Goal: Find specific page/section: Find specific page/section

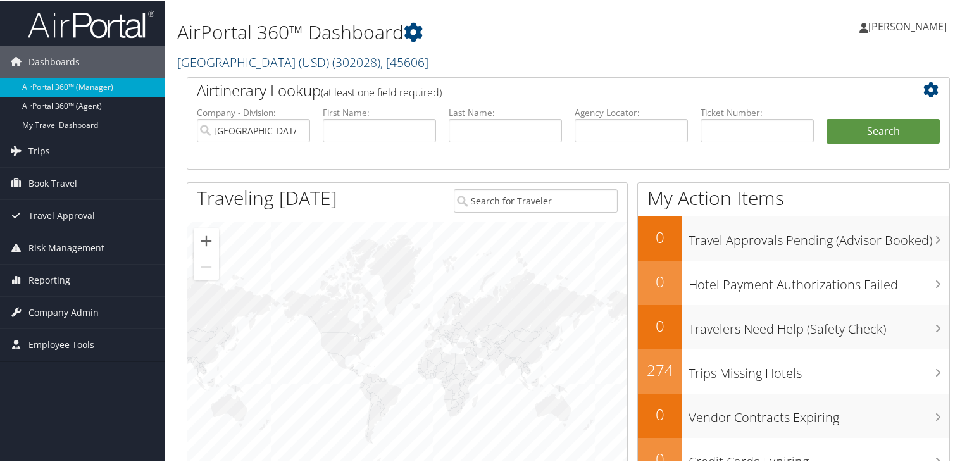
click at [377, 61] on span "( 302028 )" at bounding box center [356, 60] width 48 height 17
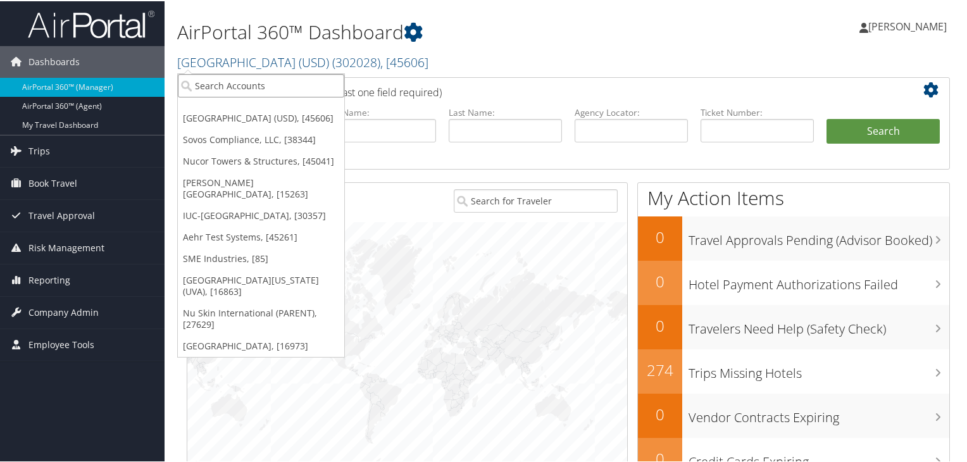
click at [276, 90] on input "search" at bounding box center [261, 84] width 166 height 23
paste input "Syner"
type input "S"
type input "jsu"
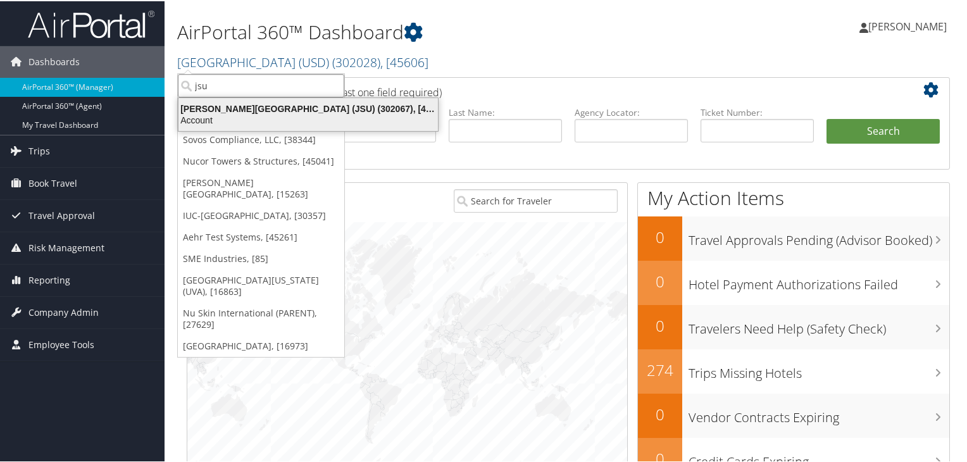
click at [247, 114] on div "Account" at bounding box center [308, 118] width 275 height 11
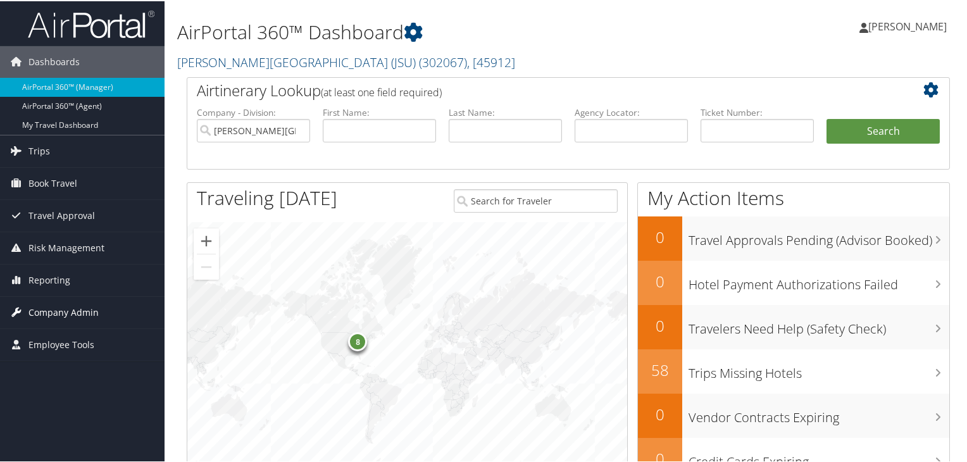
click at [57, 316] on span "Company Admin" at bounding box center [63, 311] width 70 height 32
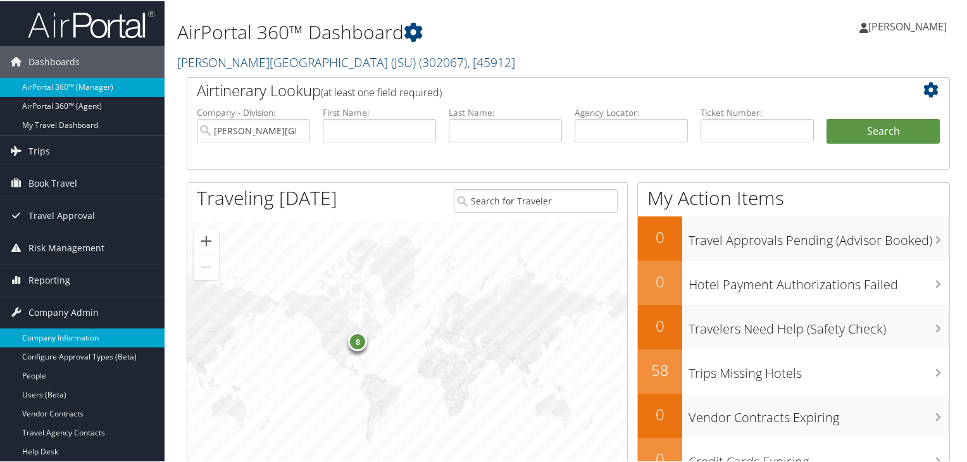
click at [57, 337] on link "Company Information" at bounding box center [82, 336] width 164 height 19
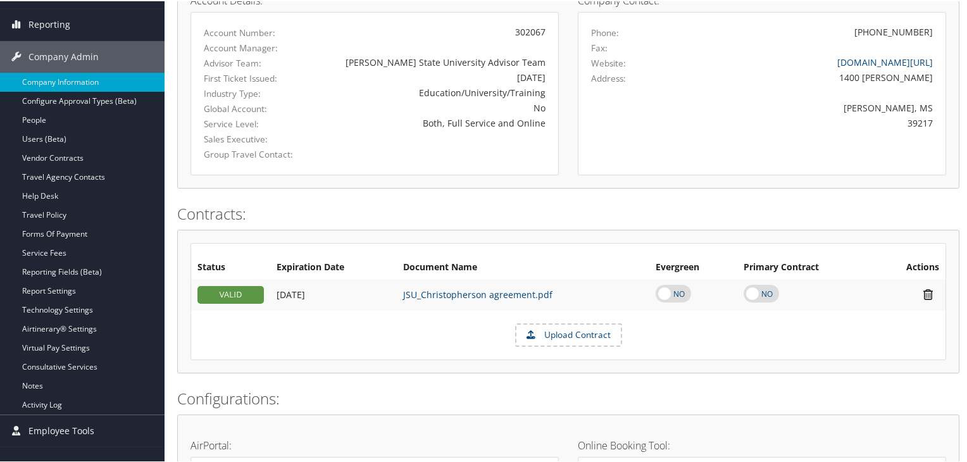
scroll to position [211, 0]
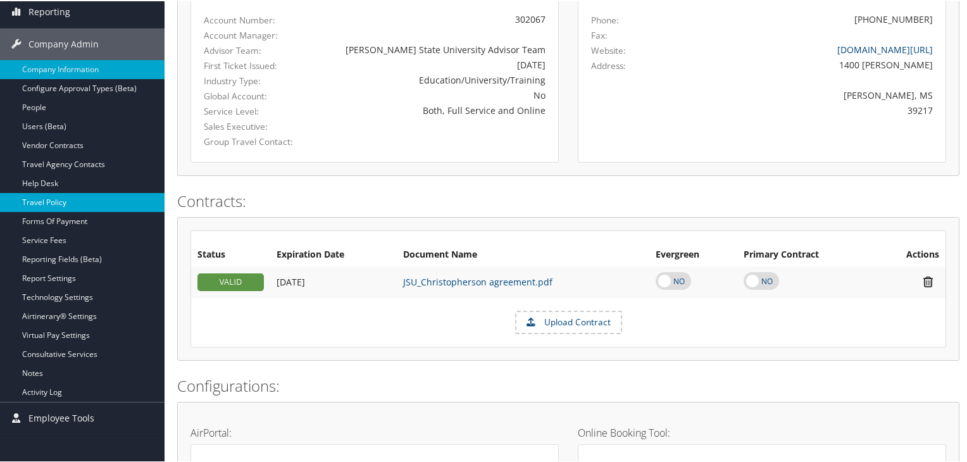
click at [115, 197] on link "Travel Policy" at bounding box center [82, 201] width 164 height 19
